Goal: Task Accomplishment & Management: Manage account settings

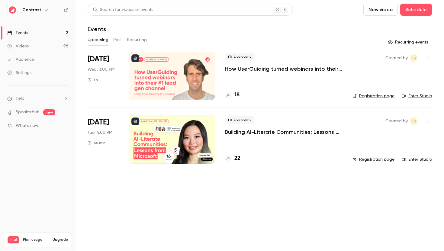
click at [33, 73] on link "Settings" at bounding box center [37, 72] width 75 height 13
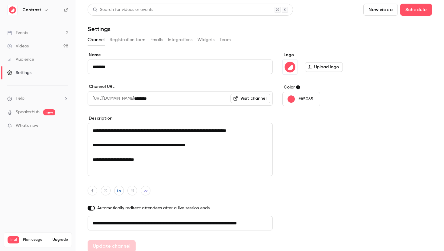
scroll to position [0, 34]
click at [161, 40] on button "Emails" at bounding box center [156, 40] width 13 height 10
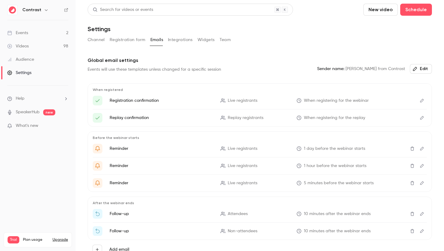
click at [37, 59] on link "Audience" at bounding box center [37, 59] width 75 height 13
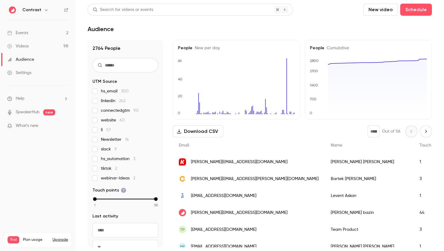
click at [34, 61] on link "Audience" at bounding box center [37, 59] width 75 height 13
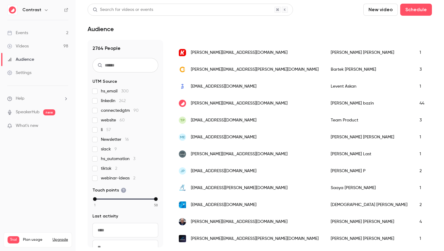
scroll to position [108, 0]
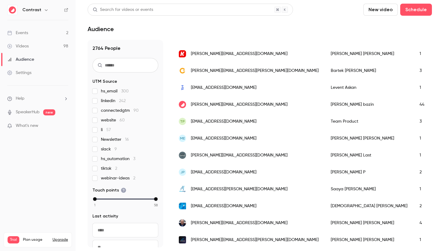
click at [232, 109] on div "[PERSON_NAME][EMAIL_ADDRESS][DOMAIN_NAME]" at bounding box center [249, 104] width 152 height 17
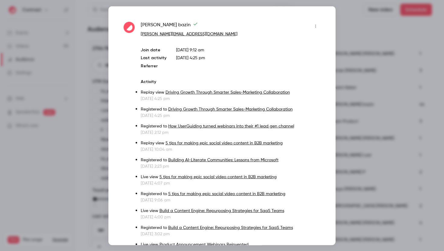
click at [317, 24] on icon "button" at bounding box center [315, 26] width 5 height 4
click at [345, 21] on div at bounding box center [222, 125] width 444 height 251
click at [315, 27] on icon "button" at bounding box center [315, 26] width 5 height 4
click at [345, 26] on div at bounding box center [222, 125] width 444 height 251
click at [89, 74] on div at bounding box center [222, 125] width 444 height 251
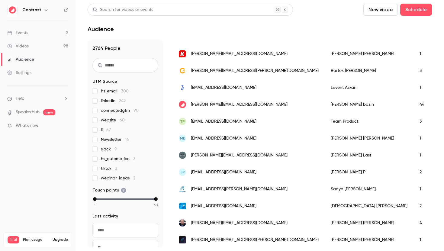
click at [45, 75] on link "Settings" at bounding box center [37, 72] width 75 height 13
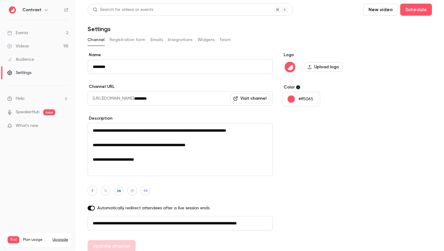
scroll to position [0, 34]
click at [223, 37] on button "Team" at bounding box center [224, 40] width 11 height 10
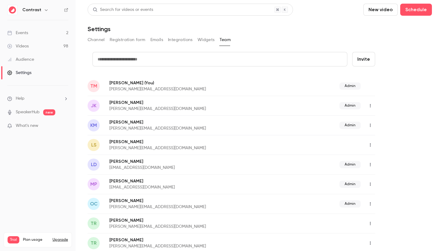
click at [372, 106] on icon "button" at bounding box center [369, 105] width 5 height 4
